Goal: Find specific page/section: Find specific page/section

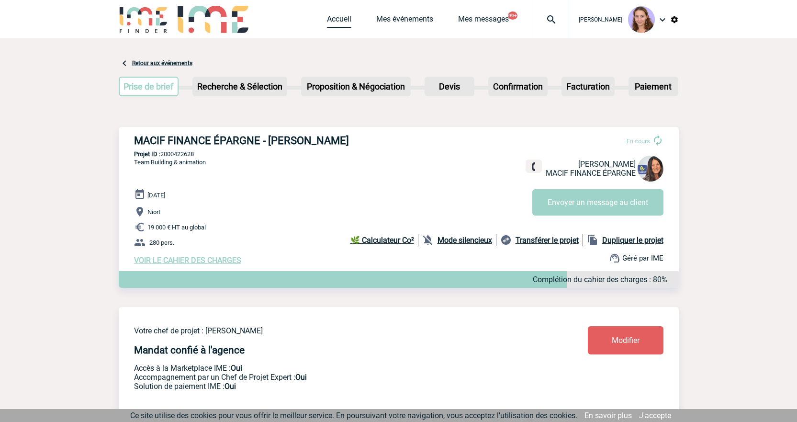
click at [336, 18] on link "Accueil" at bounding box center [339, 20] width 24 height 13
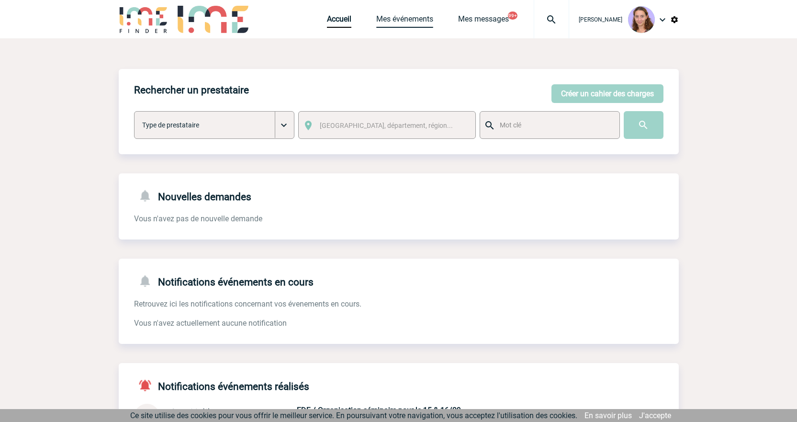
click at [404, 17] on link "Mes événements" at bounding box center [404, 20] width 57 height 13
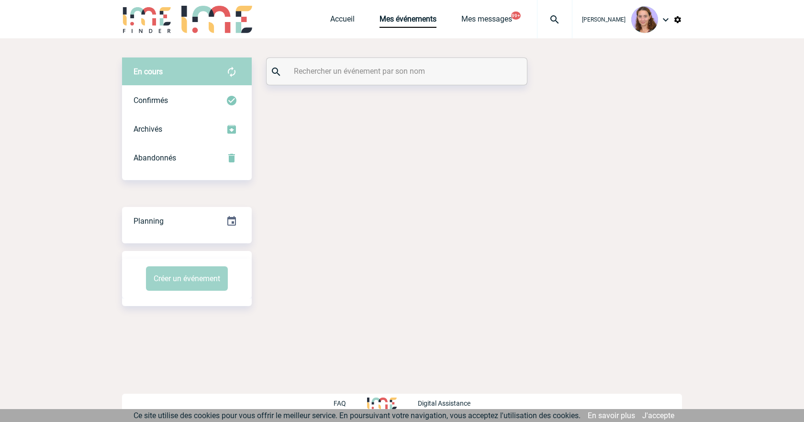
click at [351, 68] on input "text" at bounding box center [398, 71] width 213 height 14
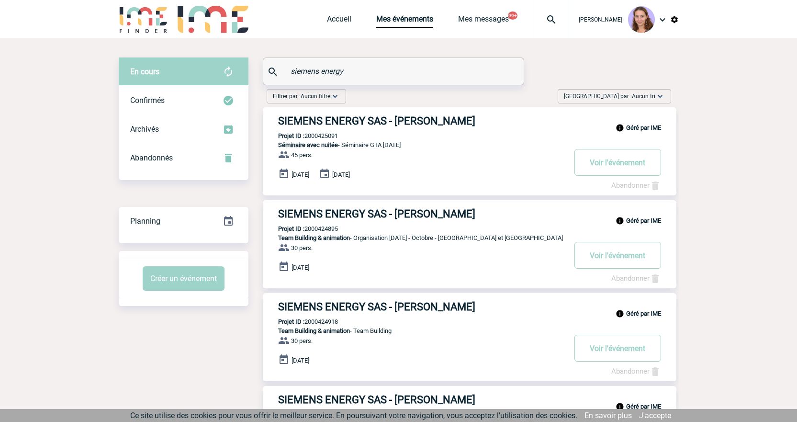
scroll to position [96, 0]
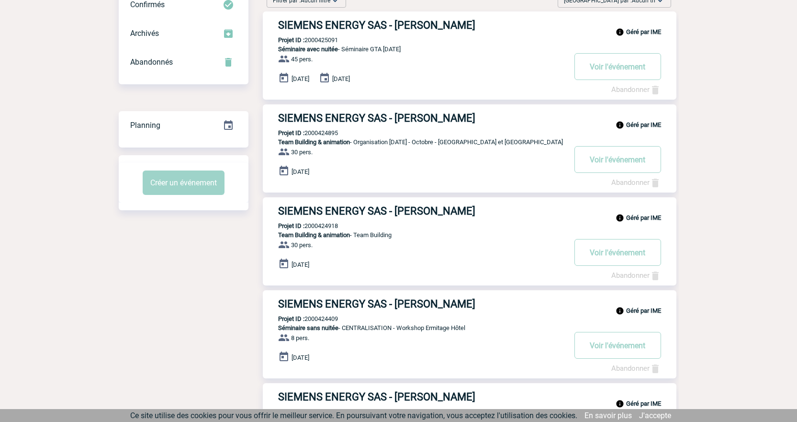
type input "siemens energy"
click at [354, 216] on h3 "SIEMENS ENERGY SAS - Linda VIENGSAYAVONG" at bounding box center [421, 211] width 287 height 12
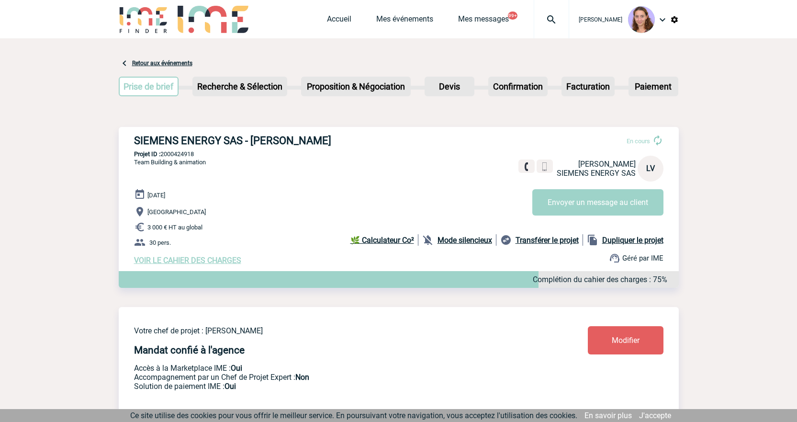
click at [545, 16] on img at bounding box center [551, 19] width 34 height 11
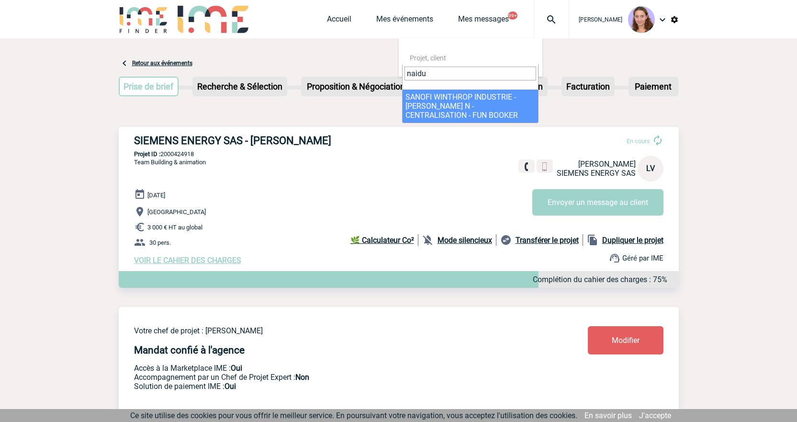
type input "naidu"
select select "20515"
